Goal: Task Accomplishment & Management: Use online tool/utility

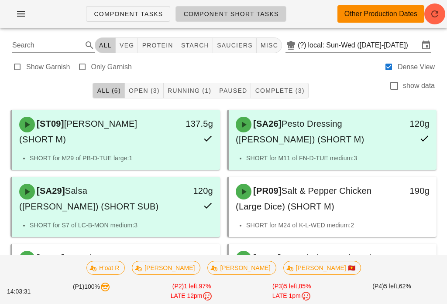
click at [198, 88] on span "Running (1)" at bounding box center [189, 90] width 44 height 7
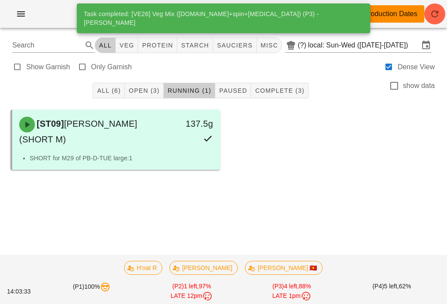
click at [437, 12] on icon "button" at bounding box center [434, 14] width 10 height 10
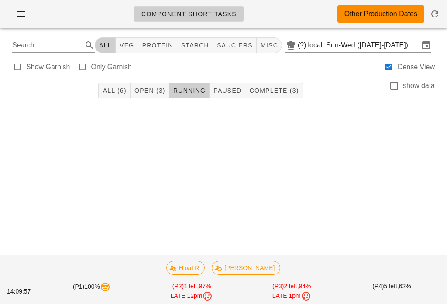
click at [117, 84] on button "All (6)" at bounding box center [114, 91] width 32 height 16
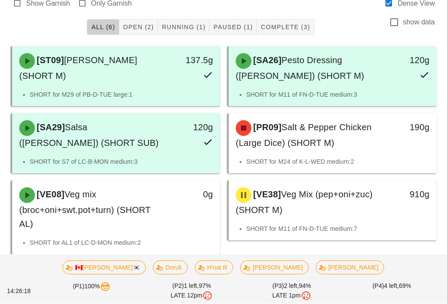
scroll to position [64, 0]
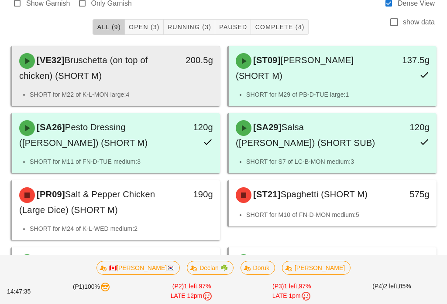
click at [143, 75] on div "[VE32] Bruschetta (on top of chicken) (SHORT M)" at bounding box center [90, 68] width 153 height 40
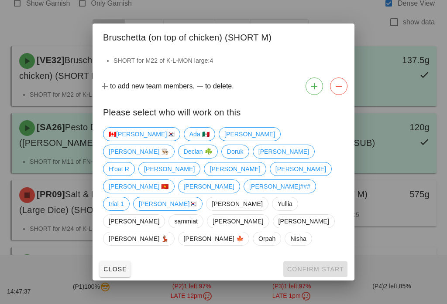
click at [192, 124] on div "Please select who will work on this" at bounding box center [223, 111] width 262 height 25
click at [224, 141] on span "[PERSON_NAME]" at bounding box center [249, 134] width 51 height 13
click at [318, 266] on span "Confirm Start" at bounding box center [315, 269] width 57 height 7
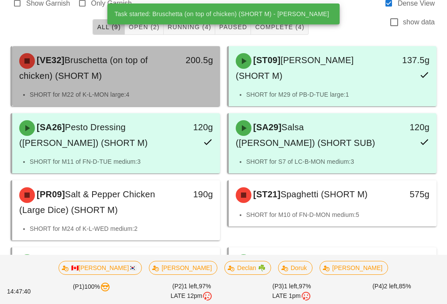
click at [105, 89] on div "[VE32] Bruschetta (on top of chicken) (SHORT M) 200.5g" at bounding box center [116, 68] width 208 height 44
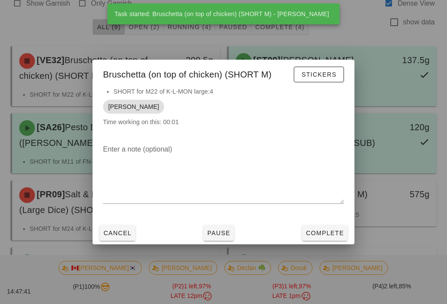
click at [311, 237] on span "Complete" at bounding box center [324, 233] width 38 height 7
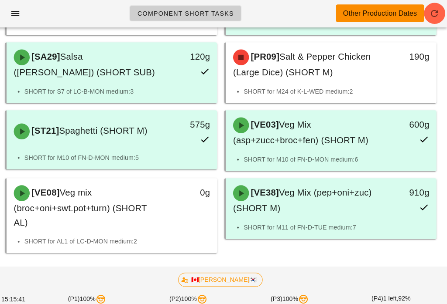
scroll to position [202, 0]
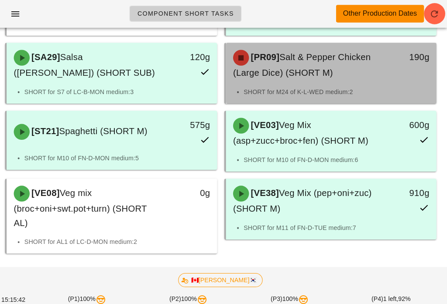
click at [337, 72] on div "[PR09] Salt & Pepper Chicken (Large Dice) (SHORT M)" at bounding box center [306, 64] width 153 height 40
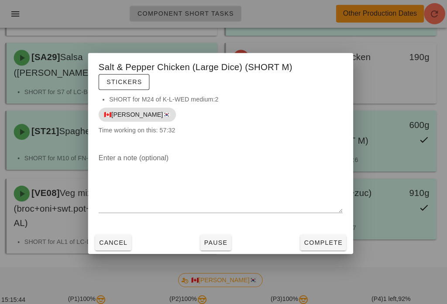
click at [315, 239] on span "Complete" at bounding box center [324, 240] width 38 height 7
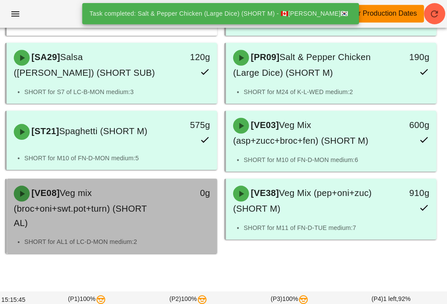
click at [160, 237] on li "SHORT for AL1 of LC-D-MON medium:2" at bounding box center [121, 240] width 183 height 10
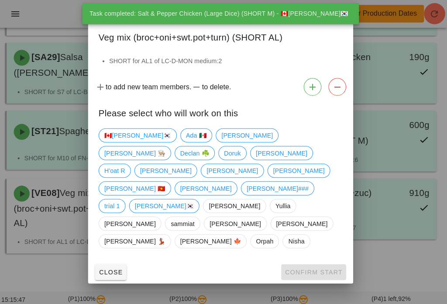
click at [166, 282] on div at bounding box center [223, 152] width 447 height 304
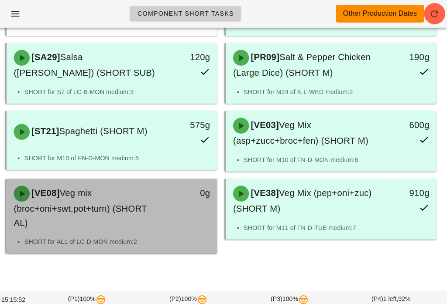
click at [147, 217] on div "[VE08] Veg mix (broc+oni+swt.pot+turn) (SHORT AL)" at bounding box center [90, 206] width 153 height 54
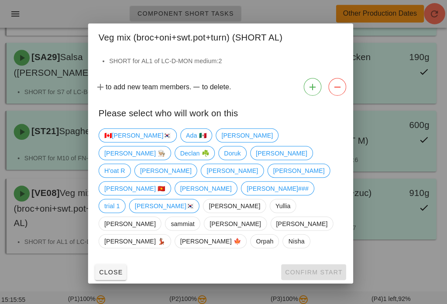
click at [40, 259] on div at bounding box center [223, 152] width 447 height 304
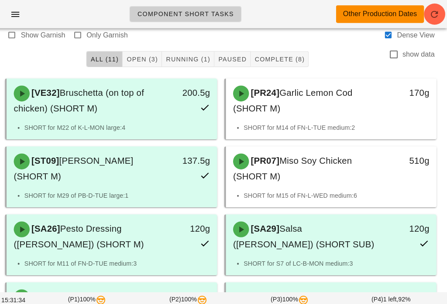
scroll to position [33, 0]
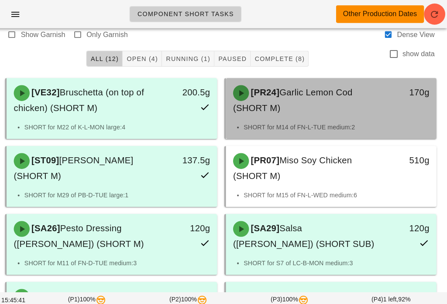
click at [386, 99] on div "170g" at bounding box center [408, 99] width 51 height 40
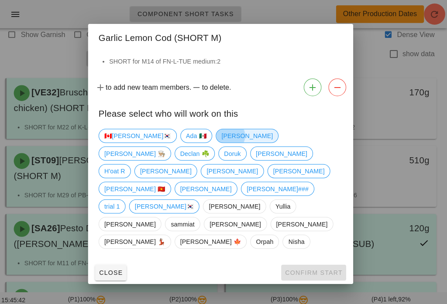
click at [224, 141] on span "[PERSON_NAME]" at bounding box center [249, 134] width 51 height 13
click at [315, 241] on div "🇨🇦[PERSON_NAME]🇰🇷 Ada 🇲🇽 [PERSON_NAME] 👨🏼‍🍳 Declan ☘️ [PERSON_NAME] R [PERSON_N…" at bounding box center [223, 191] width 262 height 134
click at [310, 266] on span "Confirm Start" at bounding box center [315, 269] width 57 height 7
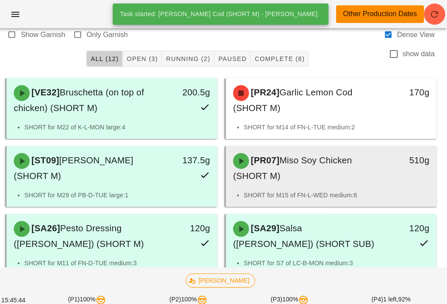
click at [349, 168] on div "[PR07] Miso Soy Chicken (SHORT M)" at bounding box center [306, 166] width 153 height 40
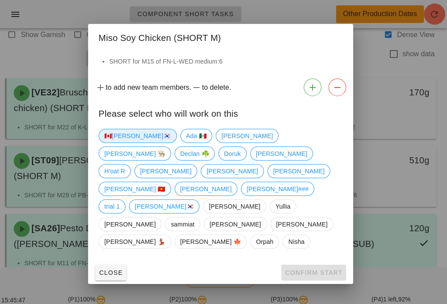
click at [118, 141] on span "🇨🇦[PERSON_NAME]🇰🇷" at bounding box center [142, 134] width 66 height 13
click at [327, 266] on span "Confirm Start" at bounding box center [315, 269] width 57 height 7
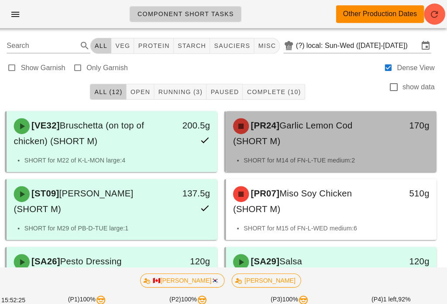
click at [364, 131] on div "[PR24] Garlic Lemon Cod (SHORT M)" at bounding box center [306, 132] width 153 height 40
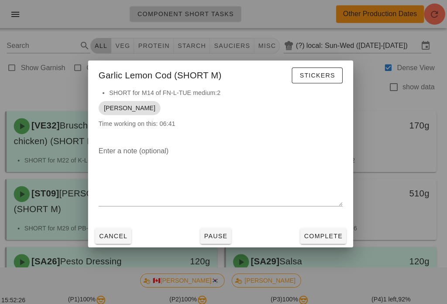
click at [317, 233] on span "Complete" at bounding box center [324, 233] width 38 height 7
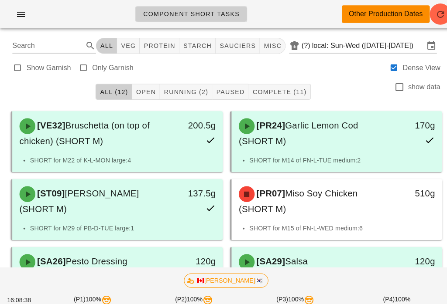
click at [188, 85] on button "Running (2)" at bounding box center [183, 91] width 51 height 16
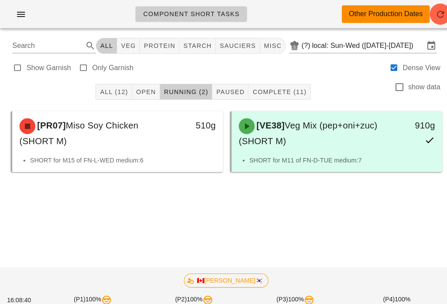
click at [441, 11] on span "button" at bounding box center [434, 14] width 21 height 10
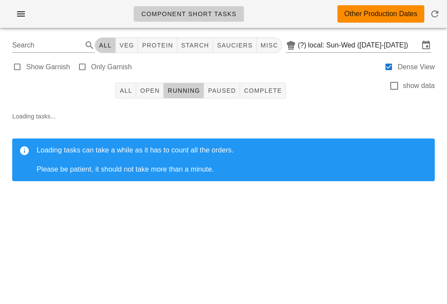
scroll to position [0, 3]
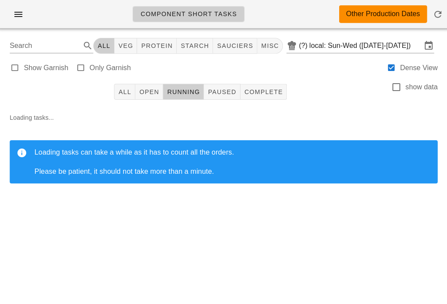
click at [150, 88] on span "Open" at bounding box center [150, 90] width 20 height 7
click at [130, 94] on span "All" at bounding box center [125, 90] width 13 height 7
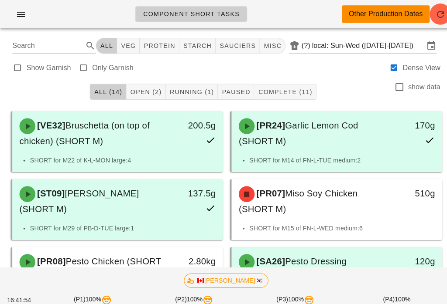
click at [146, 83] on button "Open (2)" at bounding box center [144, 91] width 39 height 16
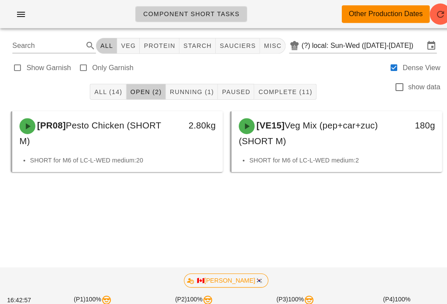
click at [280, 83] on button "Complete (11)" at bounding box center [281, 91] width 61 height 16
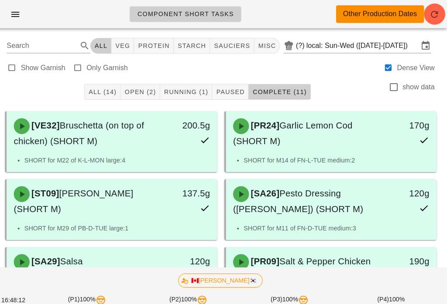
click at [143, 83] on button "Open (2)" at bounding box center [144, 91] width 39 height 16
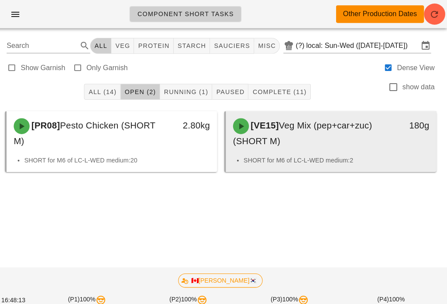
click at [324, 139] on span "Veg Mix (pep+car+zuc) (SHORT M)" at bounding box center [304, 131] width 137 height 25
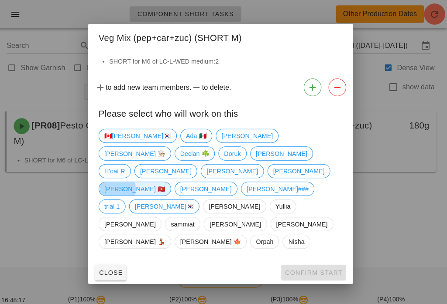
click at [169, 180] on span "[PERSON_NAME] 🇻🇳" at bounding box center [139, 186] width 60 height 13
click at [326, 262] on button "Confirm Start" at bounding box center [315, 270] width 64 height 16
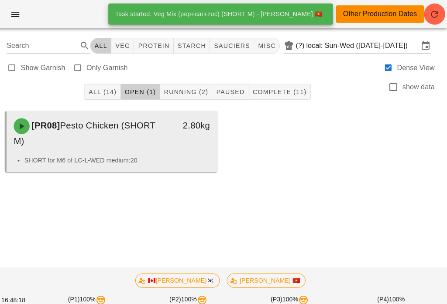
click at [142, 136] on div "[PR08] Pesto Chicken (SHORT M)" at bounding box center [90, 132] width 153 height 40
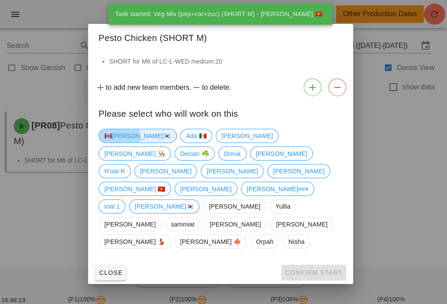
click at [117, 141] on span "🇨🇦[PERSON_NAME]🇰🇷" at bounding box center [142, 134] width 66 height 13
click at [335, 266] on span "Confirm Start" at bounding box center [315, 269] width 57 height 7
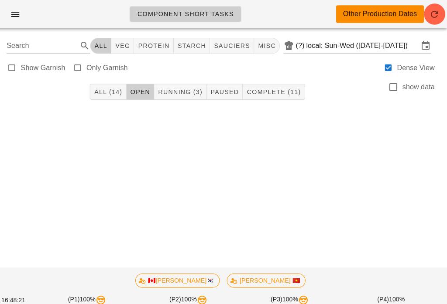
click at [180, 87] on span "Running (3)" at bounding box center [183, 90] width 44 height 7
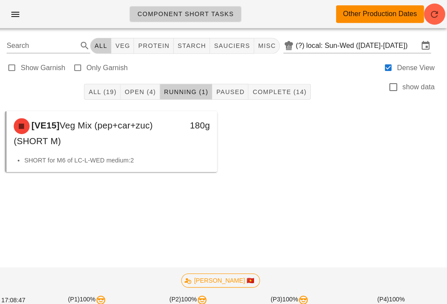
click at [101, 87] on span "All (19)" at bounding box center [106, 90] width 28 height 7
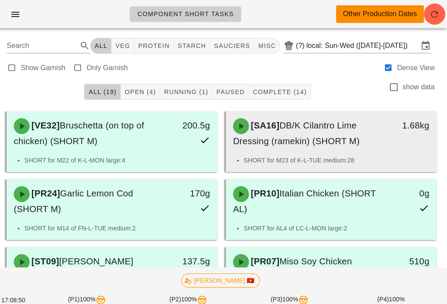
click at [369, 136] on div "[SA16] DB/K Cilantro Lime Dressing (ramekin) (SHORT M)" at bounding box center [306, 132] width 153 height 40
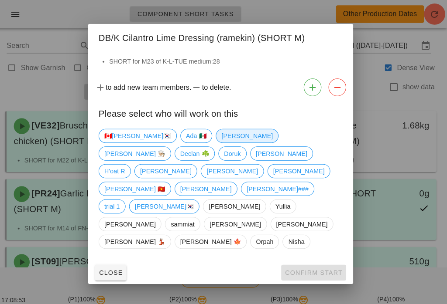
click at [224, 141] on span "[PERSON_NAME]" at bounding box center [249, 134] width 51 height 13
click at [322, 266] on span "Confirm Start" at bounding box center [315, 269] width 57 height 7
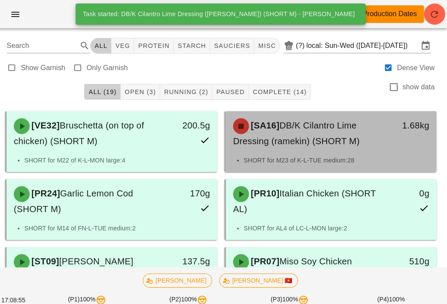
click at [354, 143] on div "[SA16] DB/K Cilantro Lime Dressing (ramekin) (SHORT M)" at bounding box center [306, 132] width 153 height 40
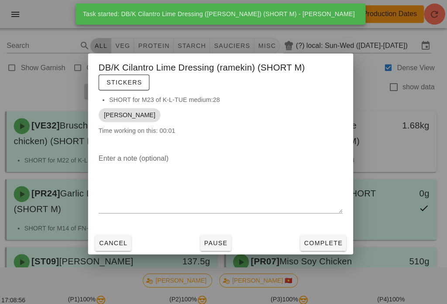
click at [315, 240] on span "Complete" at bounding box center [324, 240] width 38 height 7
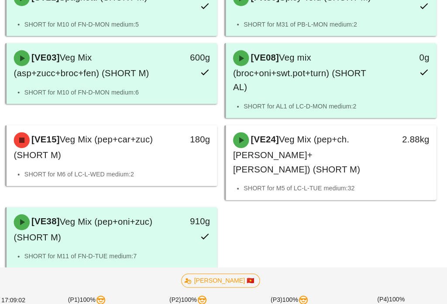
scroll to position [536, 0]
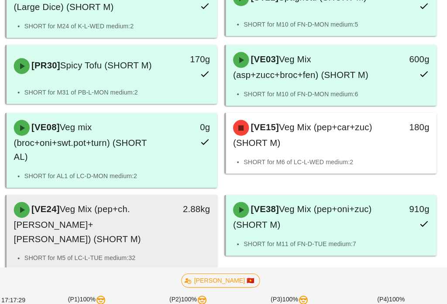
click at [150, 224] on div "[VE24] Veg Mix (pep+ch.[PERSON_NAME]+[PERSON_NAME]) (SHORT M)" at bounding box center [90, 222] width 153 height 54
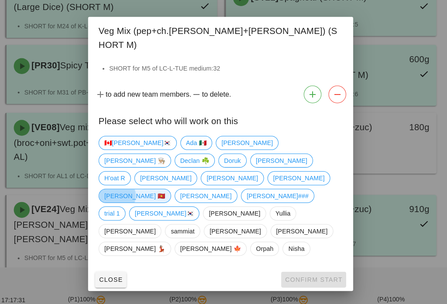
click at [169, 187] on span "[PERSON_NAME] 🇻🇳" at bounding box center [139, 193] width 60 height 13
click at [324, 273] on span "Confirm Start" at bounding box center [315, 276] width 57 height 7
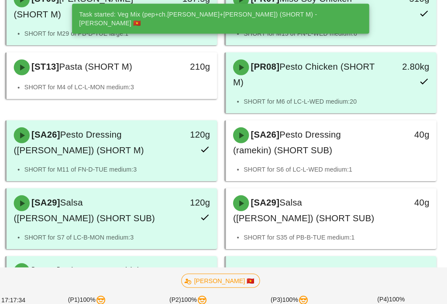
scroll to position [260, 0]
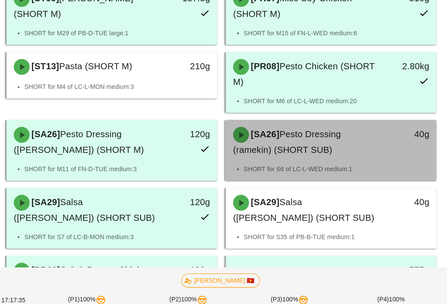
click at [366, 145] on div "[SA26] Pesto Dressing (ramekin) (SHORT SUB)" at bounding box center [306, 140] width 153 height 40
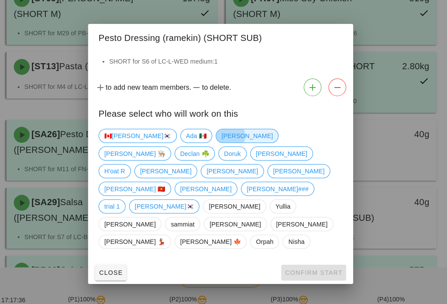
click at [224, 141] on span "[PERSON_NAME]" at bounding box center [249, 134] width 51 height 13
click at [302, 266] on span "Confirm Start" at bounding box center [315, 269] width 57 height 7
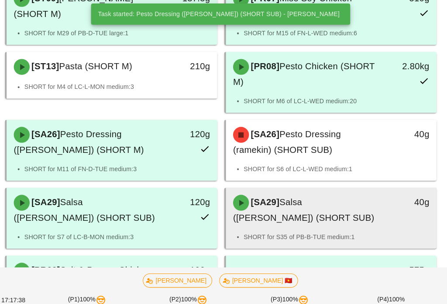
click at [299, 223] on div "[SA29] [PERSON_NAME] ([PERSON_NAME]) (SHORT SUB)" at bounding box center [306, 208] width 153 height 40
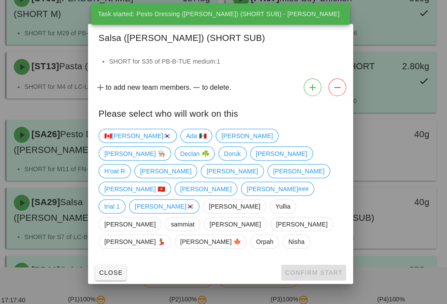
click at [188, 147] on div "🇨🇦[PERSON_NAME]🇰🇷 Ada 🇲🇽 [PERSON_NAME] 👨🏼‍🍳 Declan ☘️ [PERSON_NAME] R [PERSON_N…" at bounding box center [223, 187] width 241 height 126
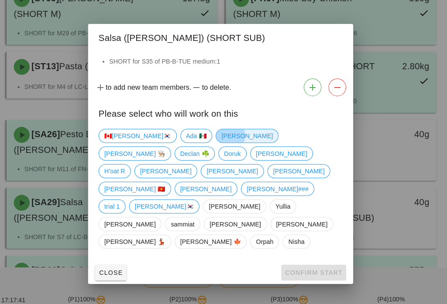
click at [224, 141] on span "[PERSON_NAME]" at bounding box center [249, 134] width 51 height 13
click at [307, 266] on span "Confirm Start" at bounding box center [315, 269] width 57 height 7
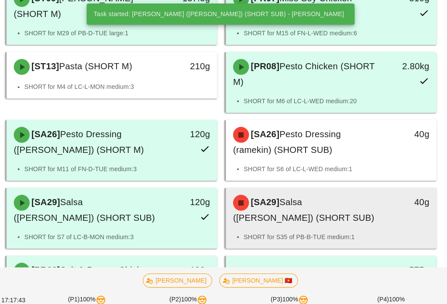
scroll to position [257, 0]
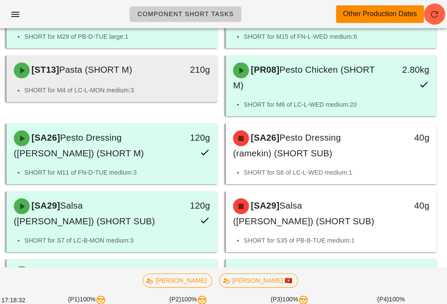
click at [132, 58] on div "[ST13] Pasta (SHORT M)" at bounding box center [90, 70] width 153 height 26
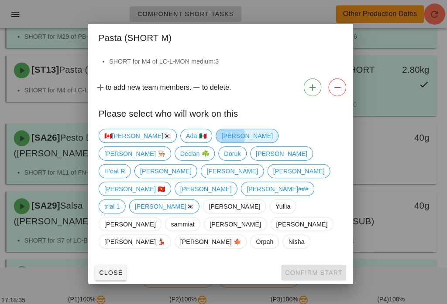
click at [224, 141] on span "[PERSON_NAME]" at bounding box center [249, 134] width 51 height 13
click at [322, 266] on span "Confirm Start" at bounding box center [315, 269] width 57 height 7
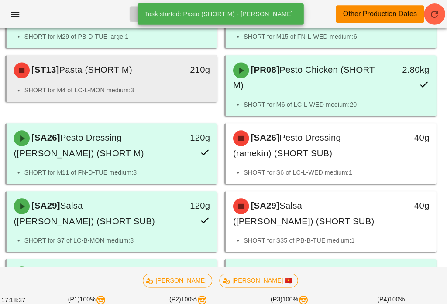
click at [172, 63] on div "210g" at bounding box center [192, 69] width 41 height 14
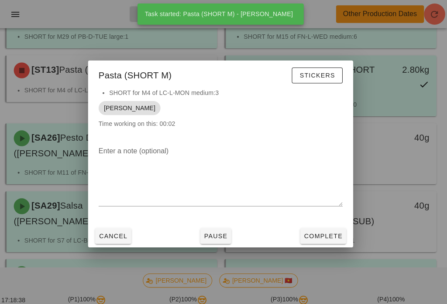
click at [332, 241] on button "Complete" at bounding box center [324, 234] width 45 height 16
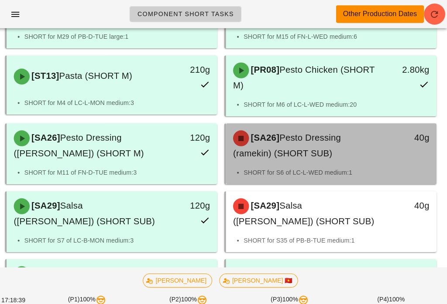
click at [356, 150] on div "[SA26] Pesto Dressing (ramekin) (SHORT SUB)" at bounding box center [306, 144] width 153 height 40
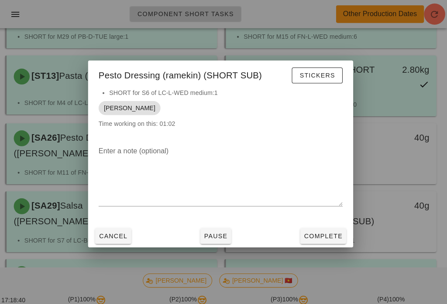
click at [335, 233] on span "Complete" at bounding box center [324, 233] width 38 height 7
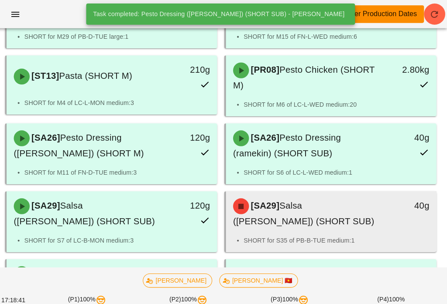
click at [364, 222] on div "[SA29] [PERSON_NAME] ([PERSON_NAME]) (SHORT SUB)" at bounding box center [306, 211] width 153 height 40
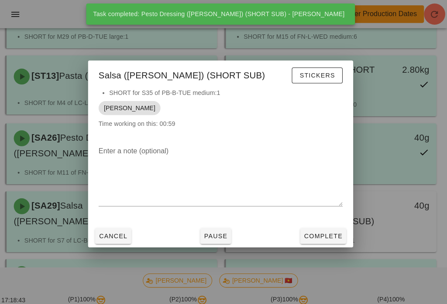
click at [338, 228] on div "Cancel Pause Complete" at bounding box center [223, 233] width 262 height 23
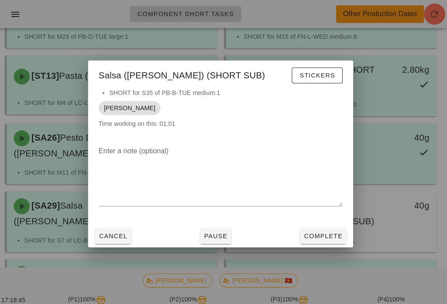
click at [332, 233] on span "Complete" at bounding box center [324, 233] width 38 height 7
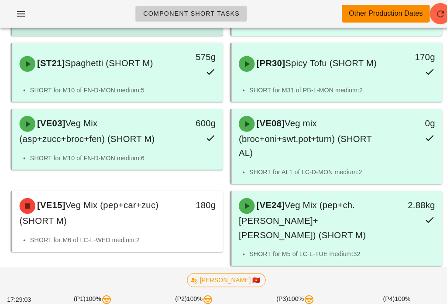
scroll to position [538, 0]
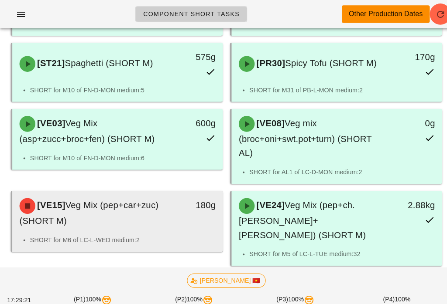
click at [165, 228] on div "[VE15] Veg Mix (pep+car+zuc) (SHORT M)" at bounding box center [90, 211] width 153 height 40
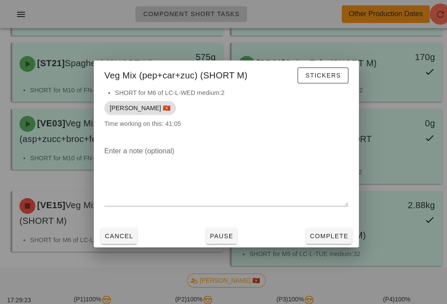
click at [120, 235] on span "Cancel" at bounding box center [117, 233] width 29 height 7
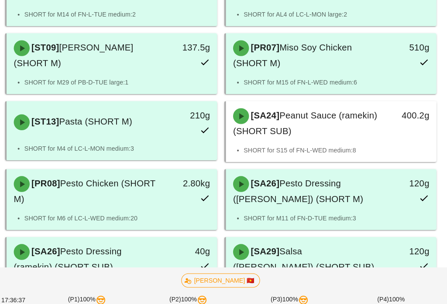
scroll to position [212, 0]
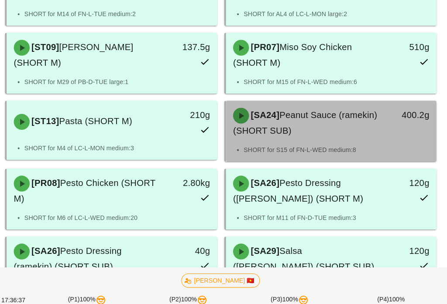
click at [297, 123] on div "[SA24] Peanut Sauce (ramekin) (SHORT SUB)" at bounding box center [306, 121] width 153 height 40
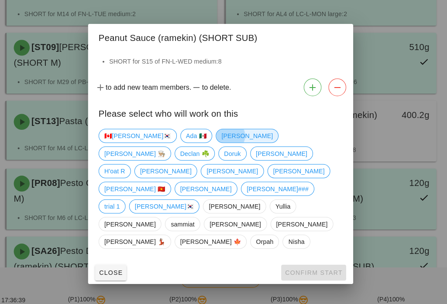
click at [224, 141] on span "[PERSON_NAME]" at bounding box center [249, 134] width 51 height 13
click at [312, 266] on span "Confirm Start" at bounding box center [315, 269] width 57 height 7
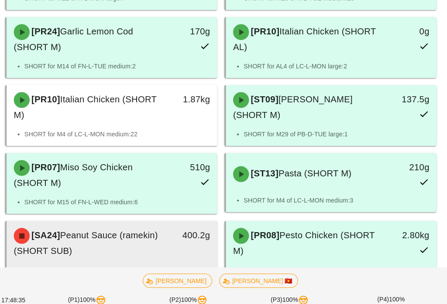
scroll to position [161, 0]
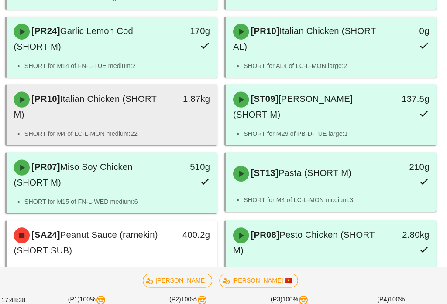
click at [195, 127] on div "[PR10] Italian Chicken (SHORT M) 1.87kg" at bounding box center [116, 106] width 208 height 44
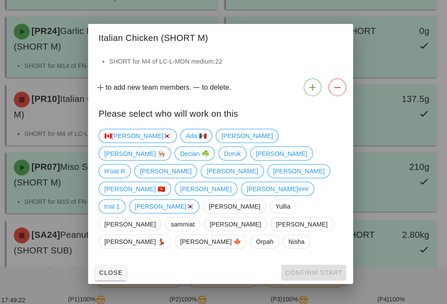
click at [410, 253] on div at bounding box center [223, 152] width 447 height 304
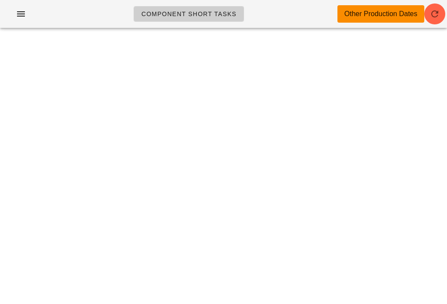
click at [438, 12] on icon "button" at bounding box center [434, 14] width 10 height 10
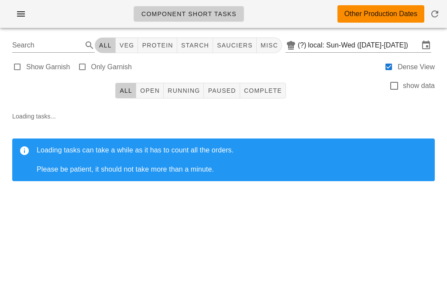
click at [431, 9] on icon "button" at bounding box center [434, 14] width 10 height 10
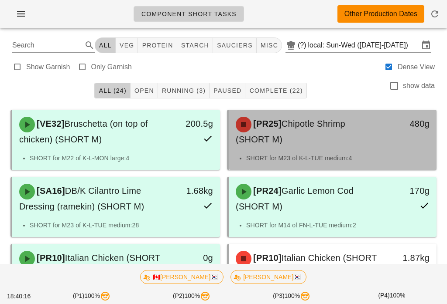
click at [376, 143] on div "[PR25] Chipotle Shrimp (SHORT M)" at bounding box center [306, 132] width 153 height 40
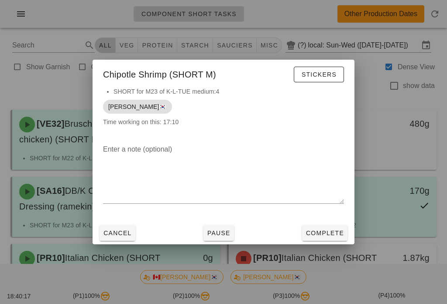
click at [325, 238] on button "Complete" at bounding box center [324, 234] width 45 height 16
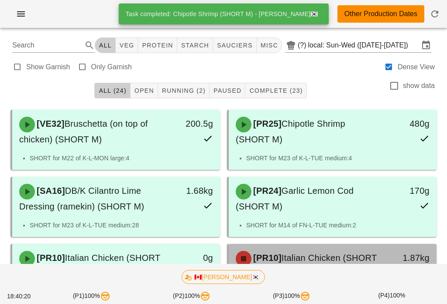
click at [358, 257] on div "[PR10] Italian Chicken (SHORT M)" at bounding box center [306, 266] width 153 height 40
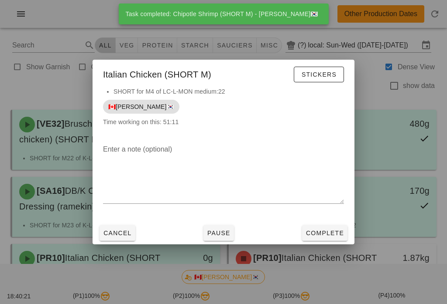
click at [324, 233] on span "Complete" at bounding box center [324, 233] width 38 height 7
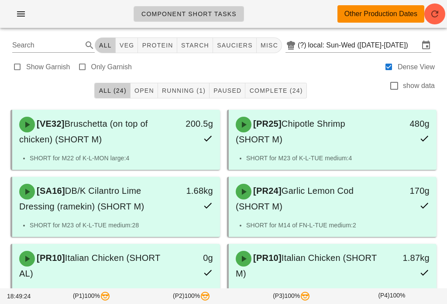
click at [190, 81] on div "All (24) Open Running (1) Paused Complete (24) show data" at bounding box center [223, 91] width 436 height 28
click at [192, 90] on span "Running (1)" at bounding box center [183, 90] width 44 height 7
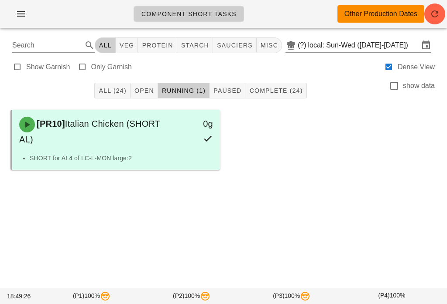
click at [434, 12] on icon "button" at bounding box center [434, 14] width 10 height 10
